Goal: Check status

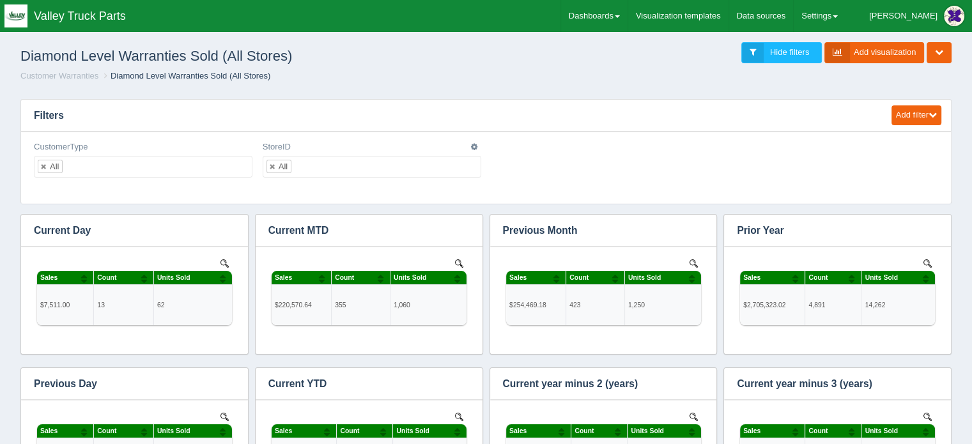
scroll to position [434, 894]
